Goal: Information Seeking & Learning: Compare options

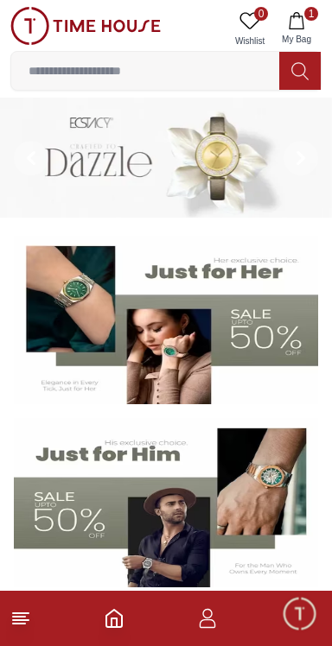
click at [307, 16] on span "1" at bounding box center [311, 14] width 14 height 14
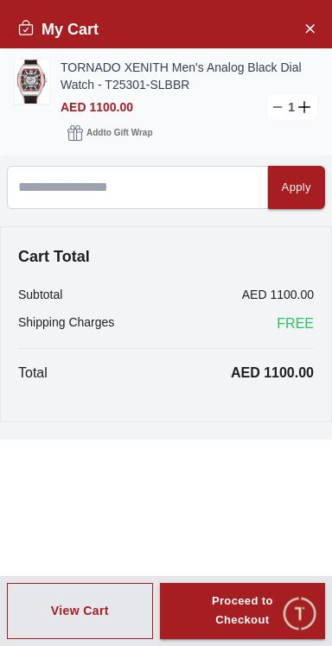
click at [24, 79] on img at bounding box center [32, 82] width 35 height 44
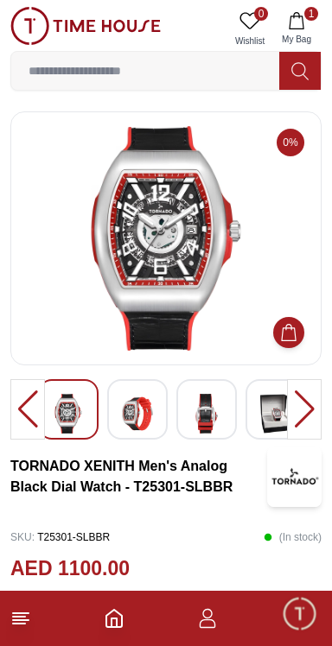
click at [317, 412] on div at bounding box center [304, 409] width 35 height 60
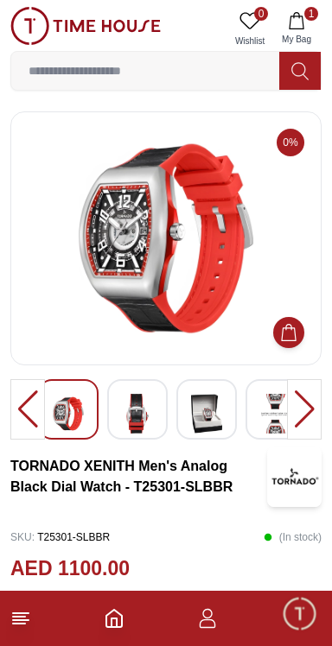
click at [309, 396] on div at bounding box center [304, 409] width 35 height 60
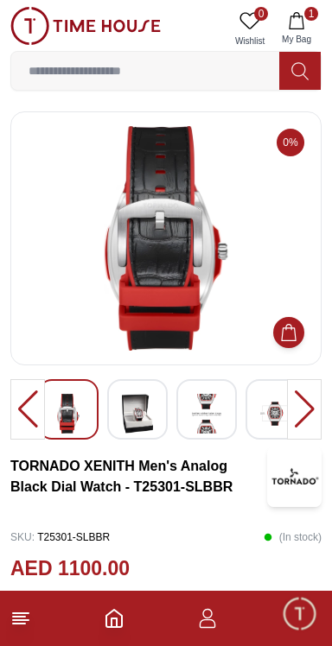
click at [305, 402] on div at bounding box center [304, 409] width 35 height 60
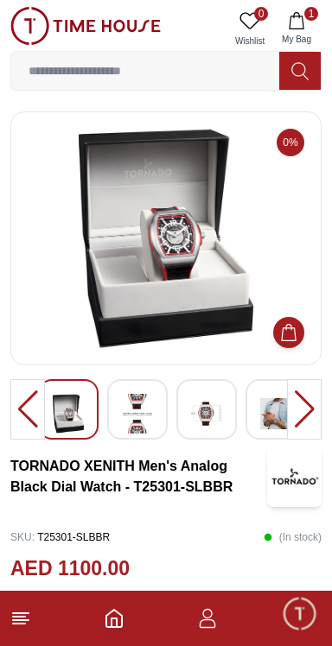
click at [307, 402] on div at bounding box center [304, 409] width 35 height 60
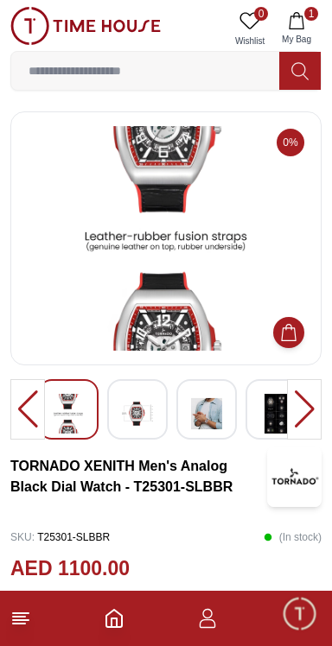
click at [310, 410] on div at bounding box center [304, 409] width 35 height 60
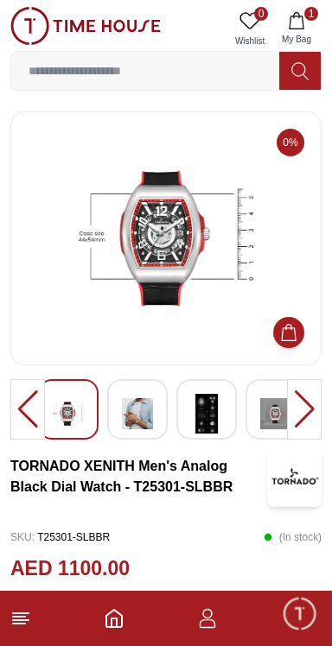
click at [308, 405] on div at bounding box center [304, 409] width 35 height 60
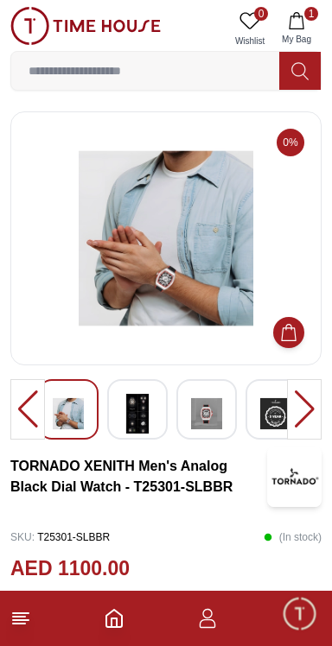
click at [123, 294] on img at bounding box center [166, 238] width 282 height 225
click at [119, 264] on img at bounding box center [166, 238] width 282 height 225
click at [170, 219] on img at bounding box center [166, 238] width 282 height 225
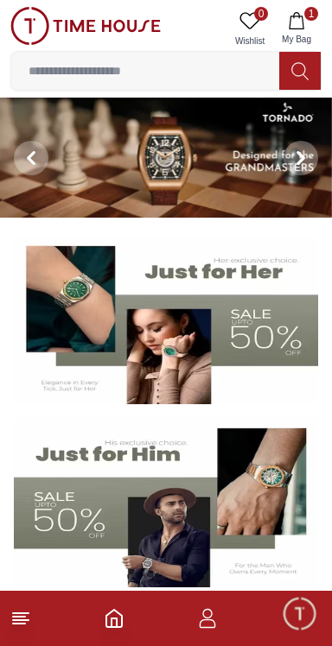
click at [317, 44] on span "My Bag" at bounding box center [296, 39] width 43 height 13
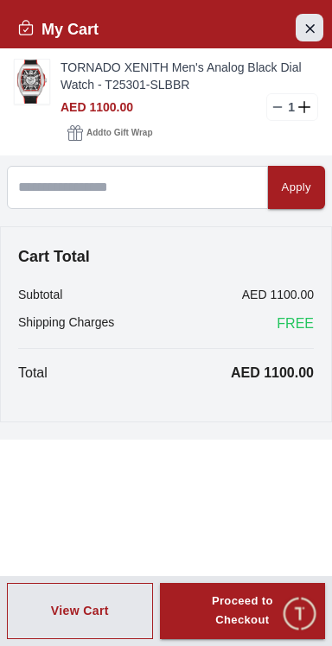
click at [307, 37] on icon "Close Account" at bounding box center [309, 28] width 14 height 22
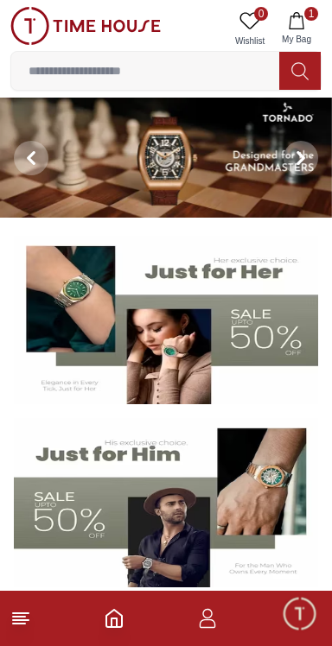
click at [103, 66] on input at bounding box center [145, 71] width 268 height 35
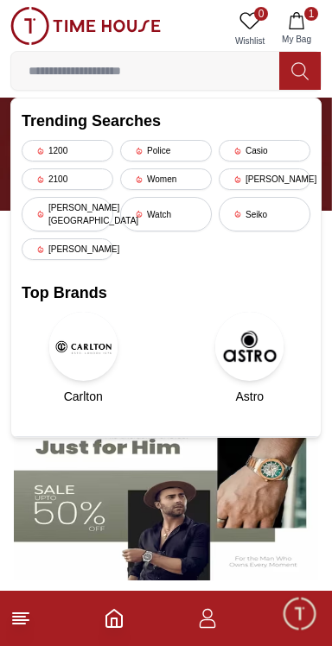
scroll to position [22, 0]
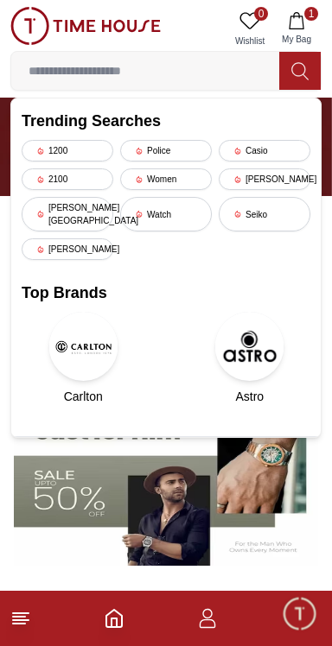
click at [98, 69] on input at bounding box center [145, 71] width 268 height 35
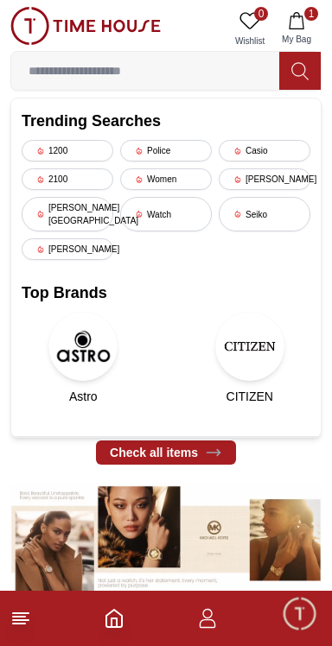
scroll to position [625, 0]
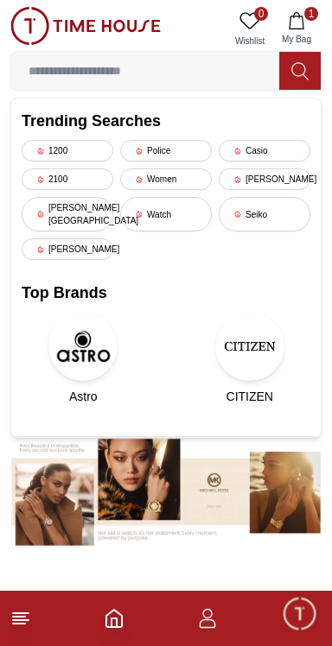
click at [274, 479] on img at bounding box center [165, 492] width 311 height 117
click at [269, 491] on img at bounding box center [165, 492] width 311 height 117
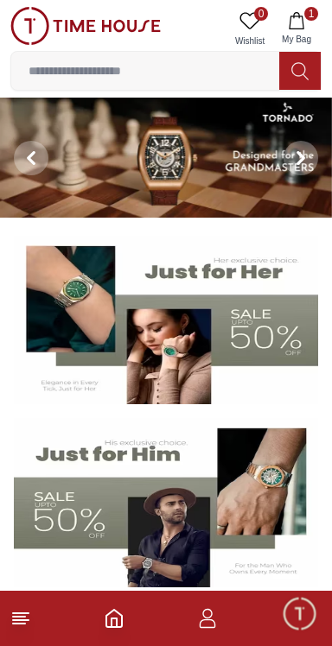
click at [124, 156] on img at bounding box center [166, 158] width 332 height 120
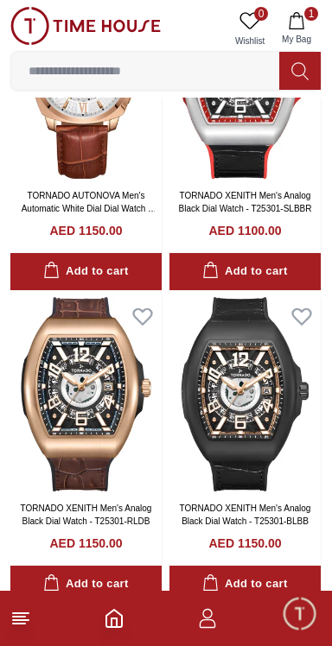
scroll to position [1257, 0]
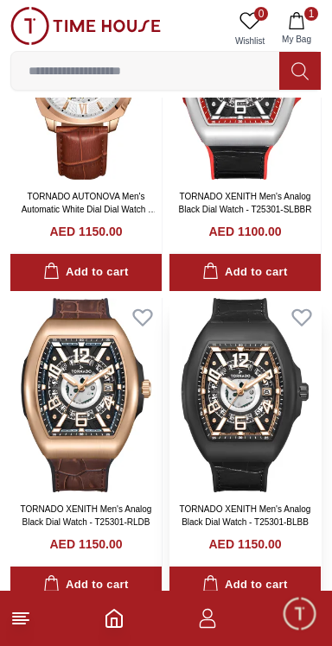
click at [259, 428] on img at bounding box center [244, 395] width 151 height 194
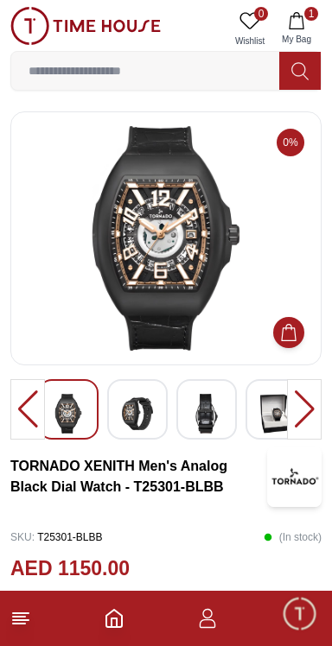
click at [309, 406] on div at bounding box center [304, 409] width 35 height 60
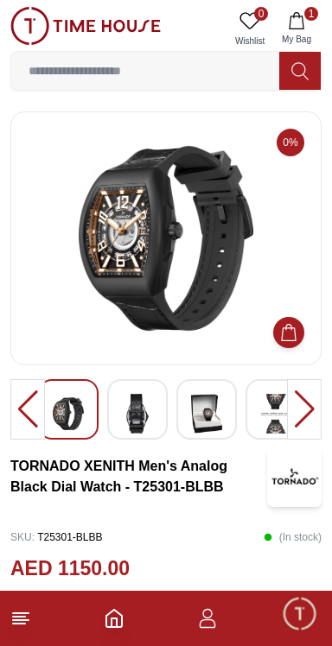
click at [304, 410] on div at bounding box center [304, 409] width 35 height 60
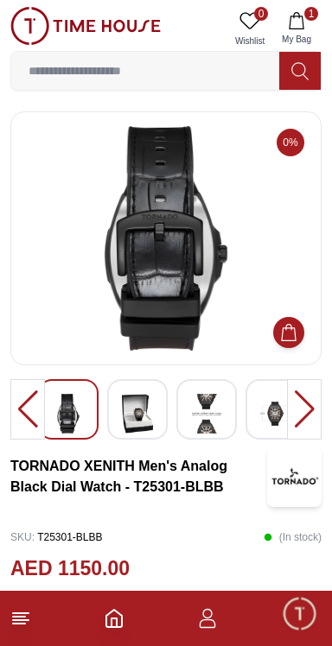
click at [303, 407] on div at bounding box center [304, 409] width 35 height 60
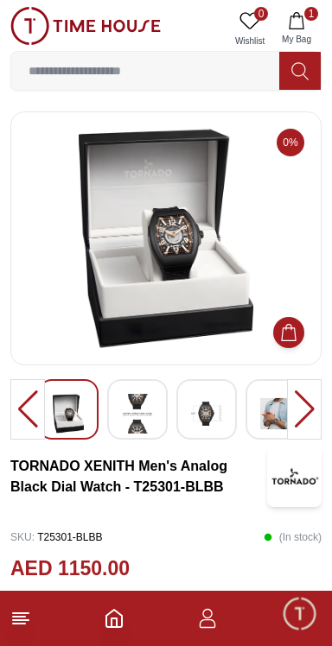
click at [301, 403] on div at bounding box center [304, 409] width 35 height 60
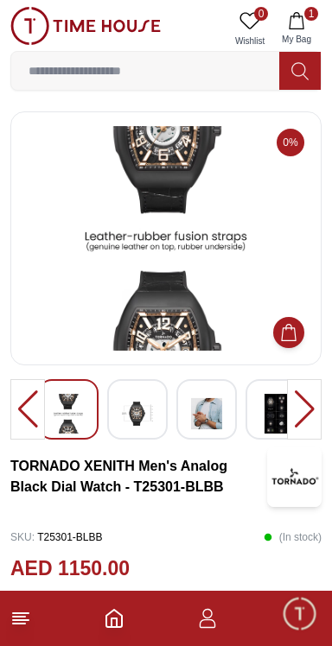
click at [301, 410] on div at bounding box center [304, 409] width 35 height 60
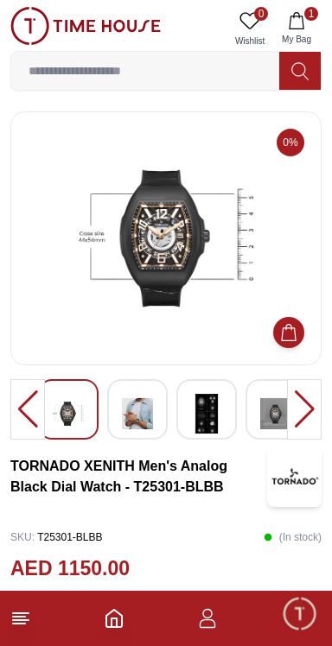
click at [302, 404] on div at bounding box center [304, 409] width 35 height 60
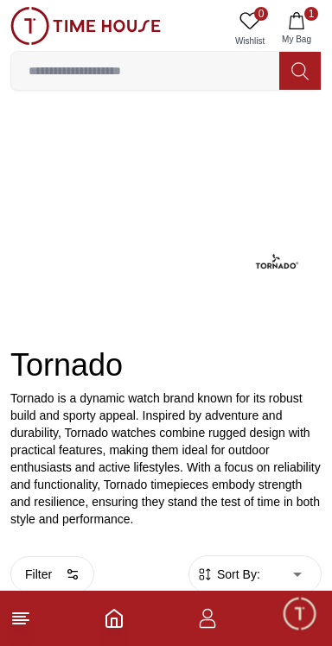
scroll to position [1257, 0]
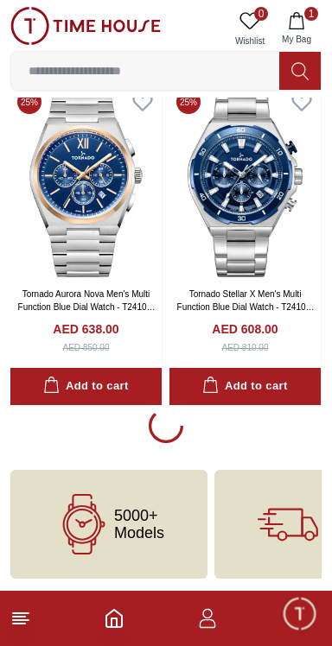
scroll to position [3433, 0]
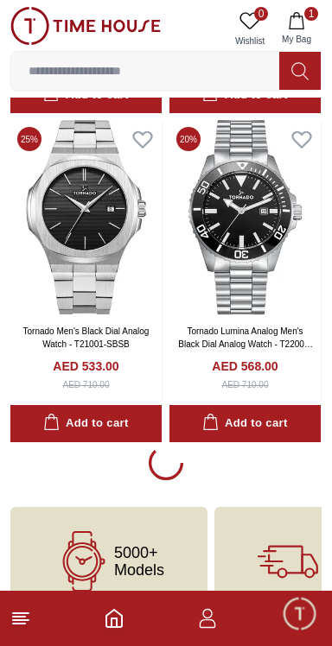
scroll to position [10019, 0]
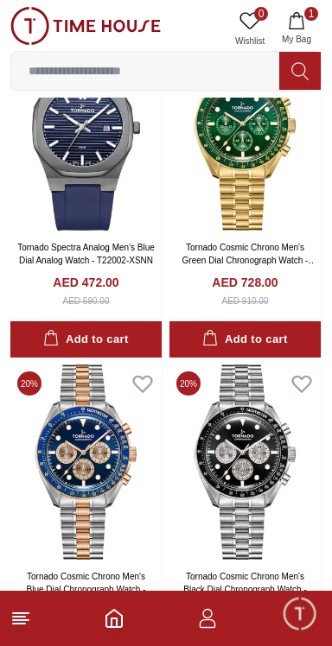
scroll to position [12695, 0]
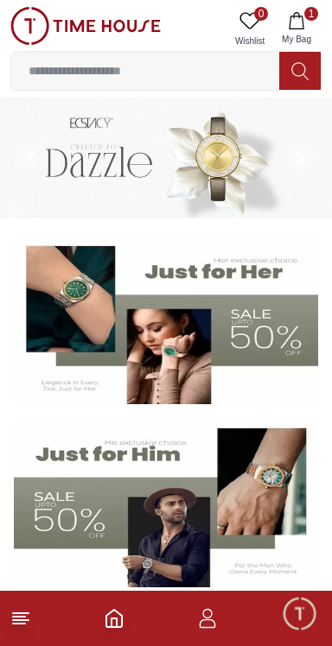
click at [147, 528] on img at bounding box center [166, 502] width 304 height 169
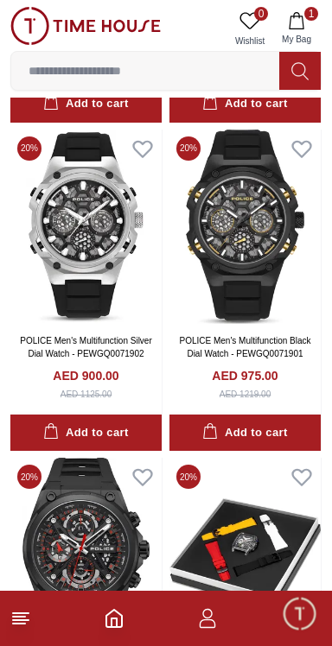
scroll to position [1694, 0]
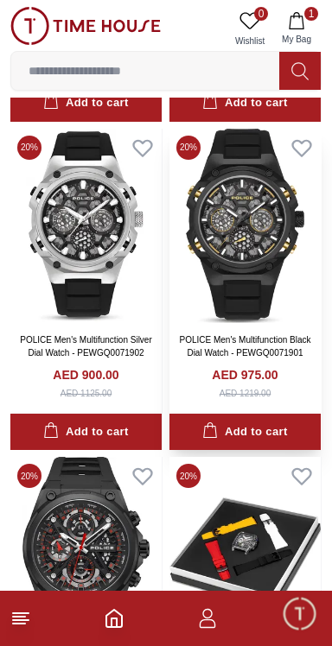
click at [243, 256] on img at bounding box center [244, 226] width 151 height 194
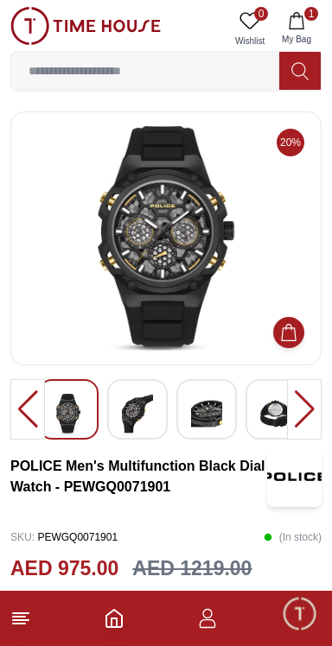
click at [311, 396] on div at bounding box center [304, 409] width 35 height 60
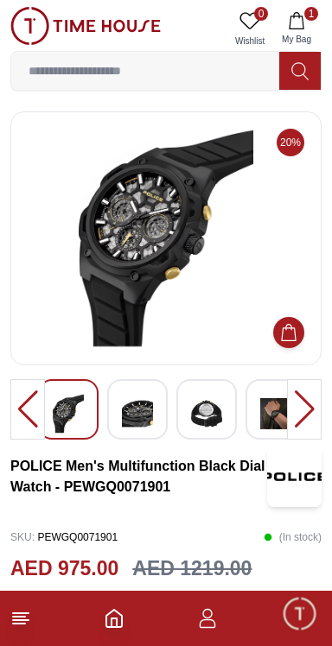
click at [302, 401] on div at bounding box center [304, 409] width 35 height 60
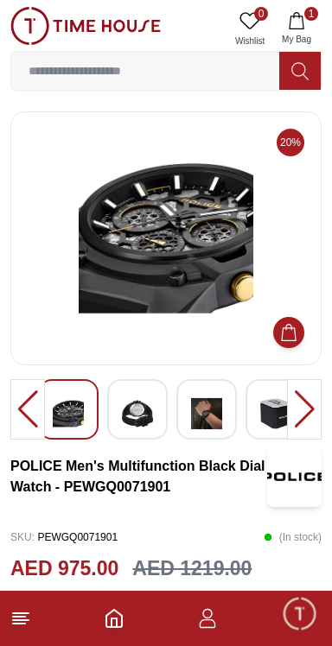
click at [301, 411] on div at bounding box center [304, 409] width 35 height 60
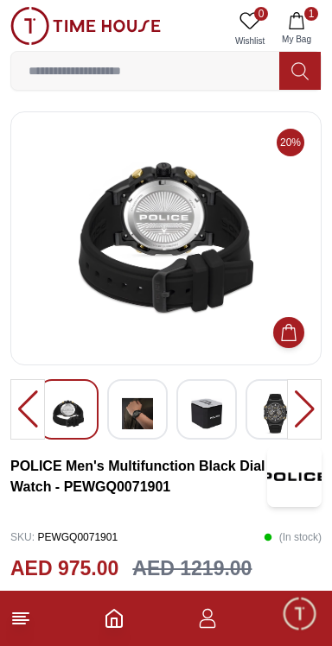
click at [301, 410] on div at bounding box center [304, 409] width 35 height 60
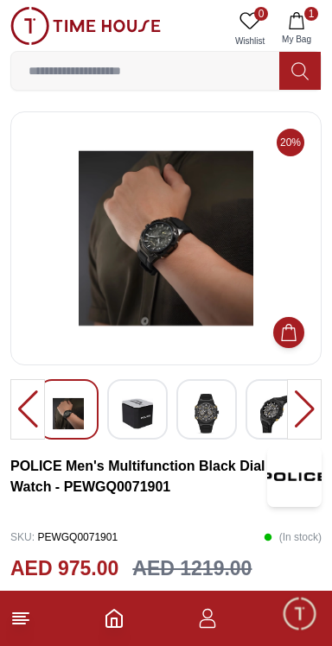
click at [115, 282] on img at bounding box center [166, 238] width 282 height 225
click at [92, 288] on img at bounding box center [166, 238] width 282 height 225
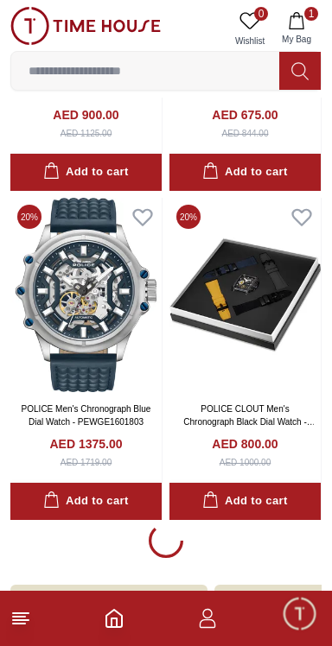
scroll to position [3057, 0]
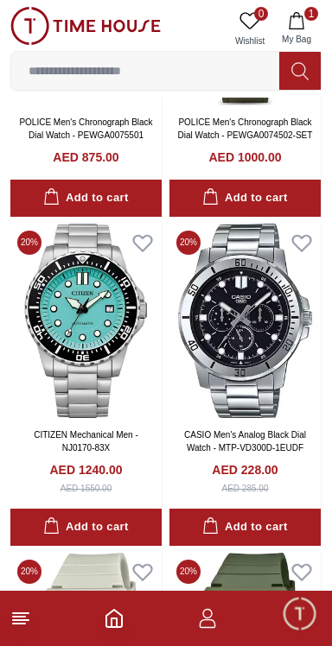
scroll to position [4212, 0]
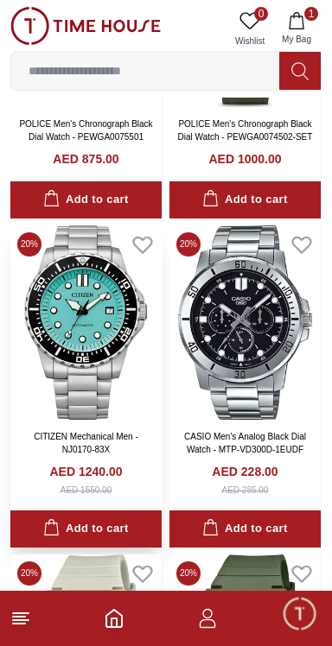
click at [61, 363] on img at bounding box center [85, 322] width 151 height 194
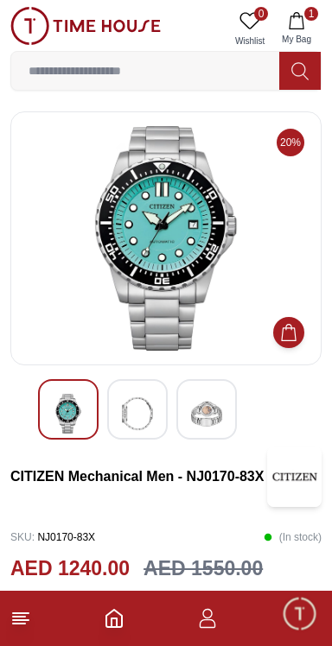
click at [202, 389] on div at bounding box center [206, 409] width 60 height 60
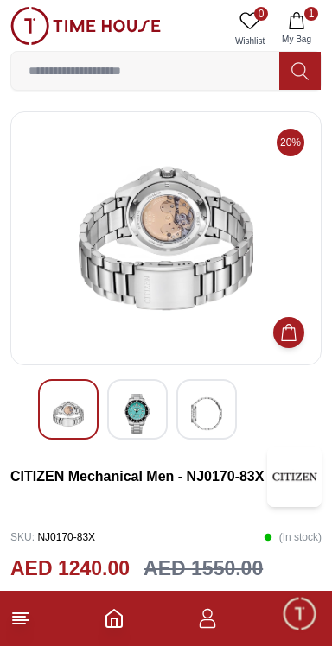
click at [45, 420] on div at bounding box center [68, 409] width 60 height 60
click at [126, 413] on img at bounding box center [137, 414] width 31 height 40
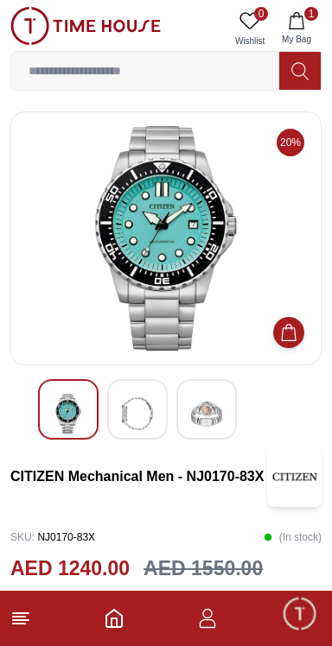
click at [60, 411] on img at bounding box center [68, 414] width 31 height 40
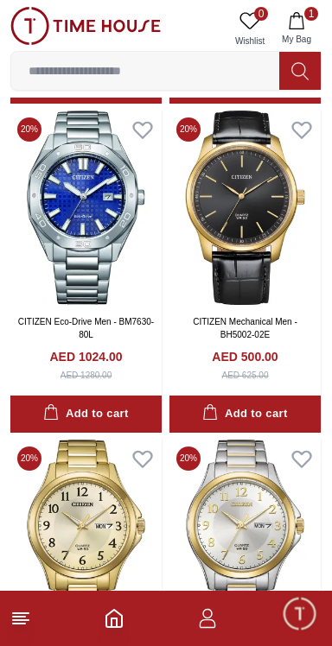
scroll to position [8280, 0]
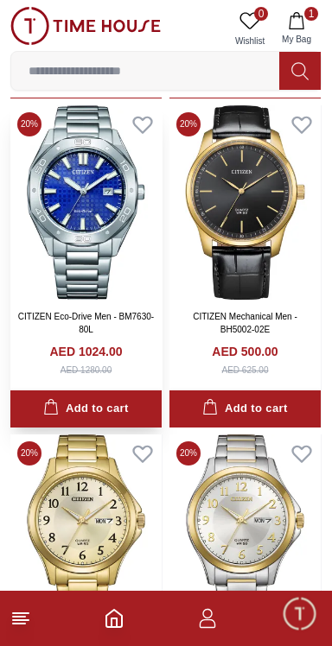
click at [60, 227] on img at bounding box center [85, 202] width 151 height 194
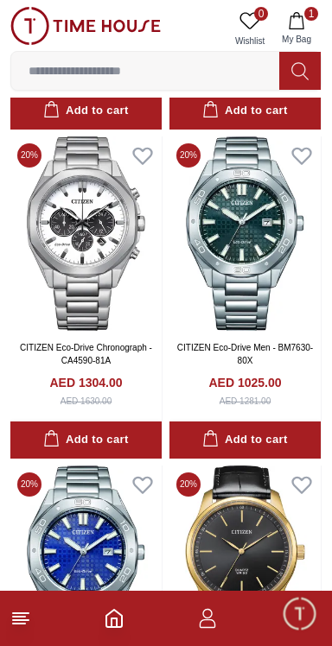
scroll to position [7921, 0]
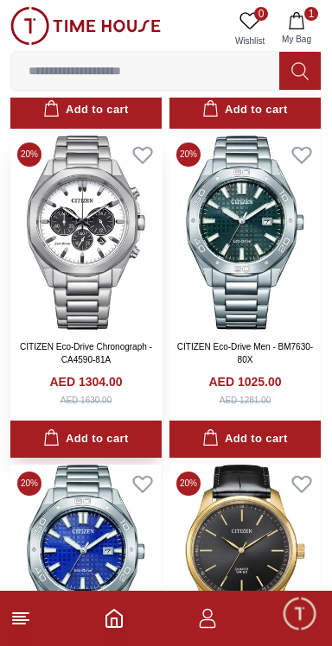
click at [50, 249] on img at bounding box center [85, 233] width 151 height 194
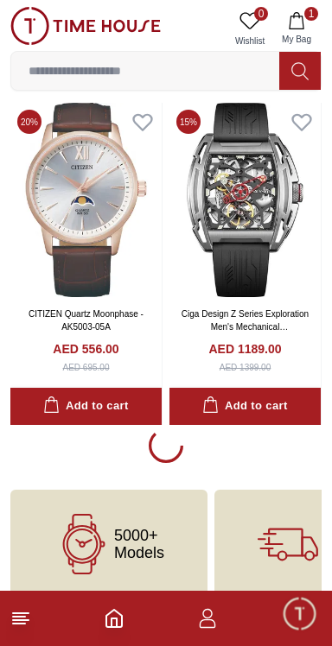
scroll to position [9627, 0]
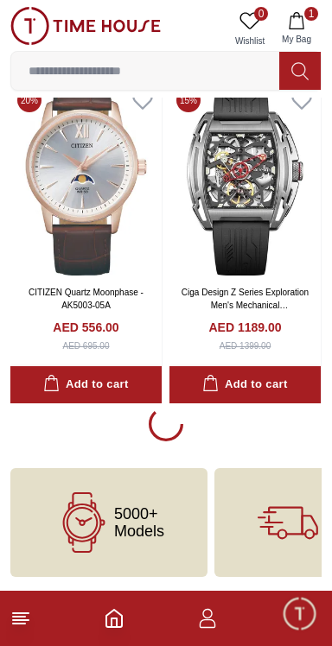
scroll to position [9624, 0]
